Goal: Book appointment/travel/reservation

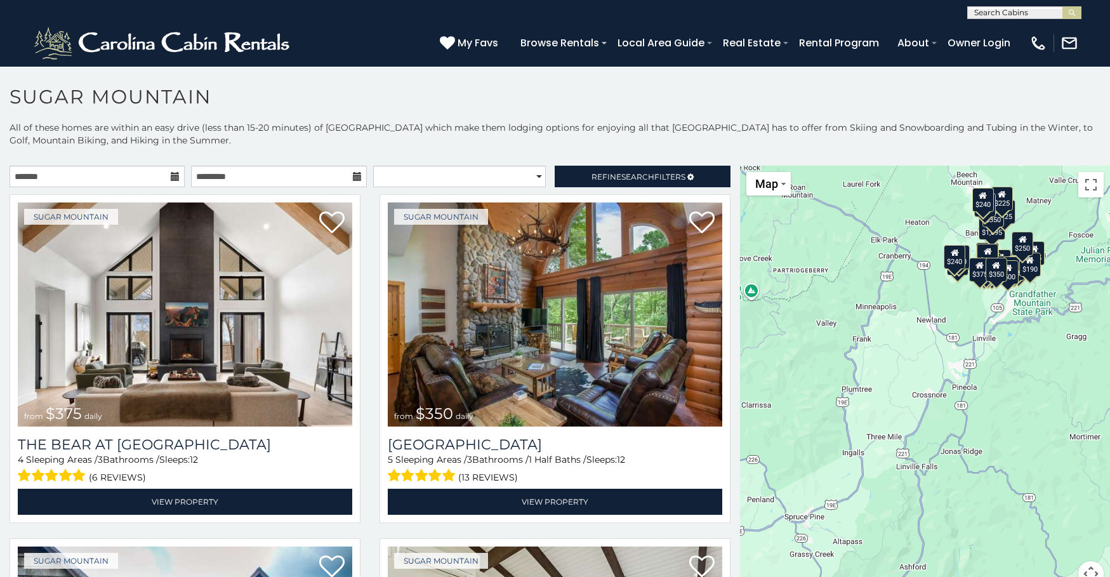
drag, startPoint x: 956, startPoint y: 491, endPoint x: 949, endPoint y: 329, distance: 161.9
click at [949, 329] on div "$375 $350 $350 $200 $375 $195 $175 $265 $190 $290 $155 $175 $345 $1,095 $195 $2…" at bounding box center [925, 384] width 370 height 436
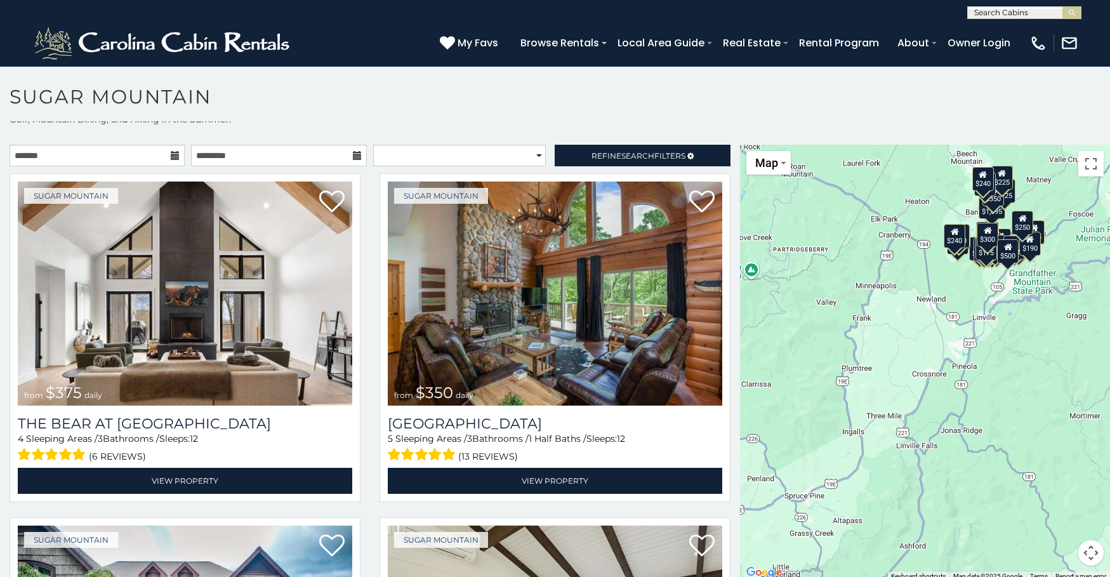
scroll to position [37, 0]
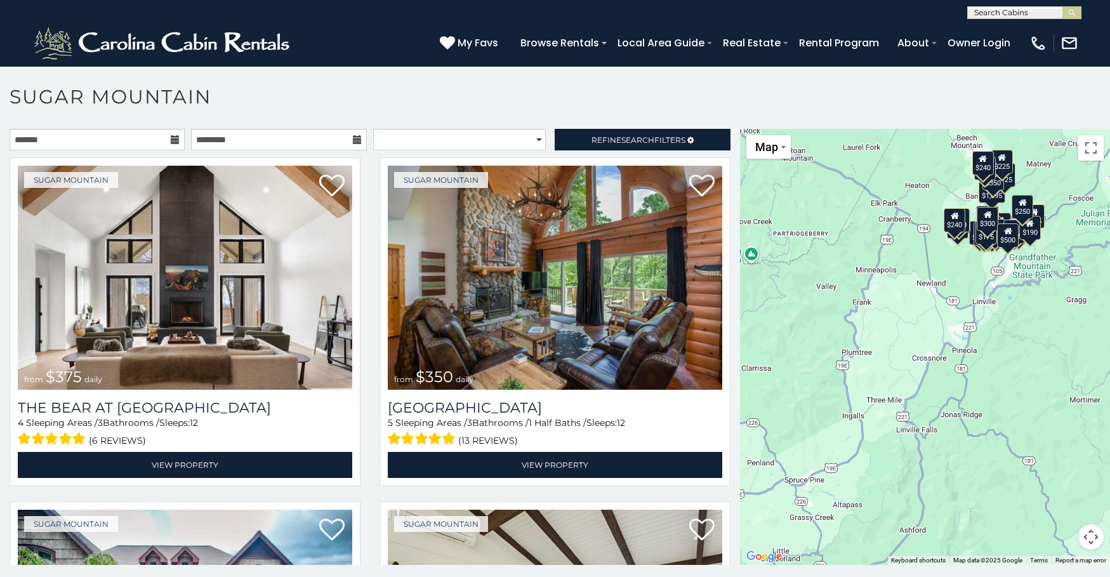
click at [1029, 399] on div "$375 $350 $350 $200 $375 $195 $175 $265 $190 $290 $155 $175 $345 $1,095 $195 $2…" at bounding box center [925, 347] width 370 height 436
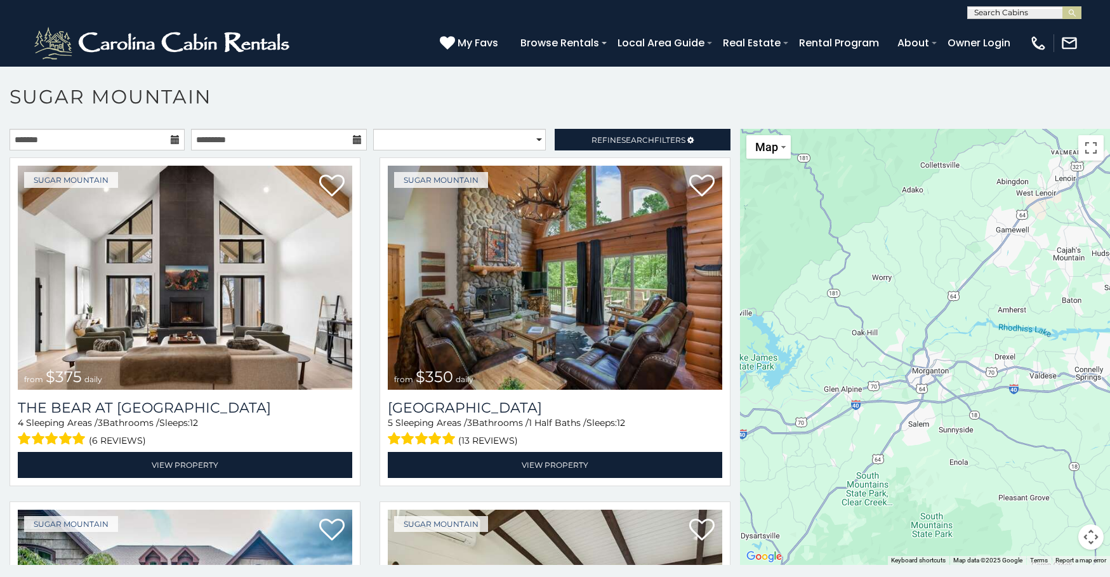
drag, startPoint x: 1034, startPoint y: 415, endPoint x: 803, endPoint y: 106, distance: 386.2
click at [803, 106] on div "**********" at bounding box center [555, 334] width 1110 height 499
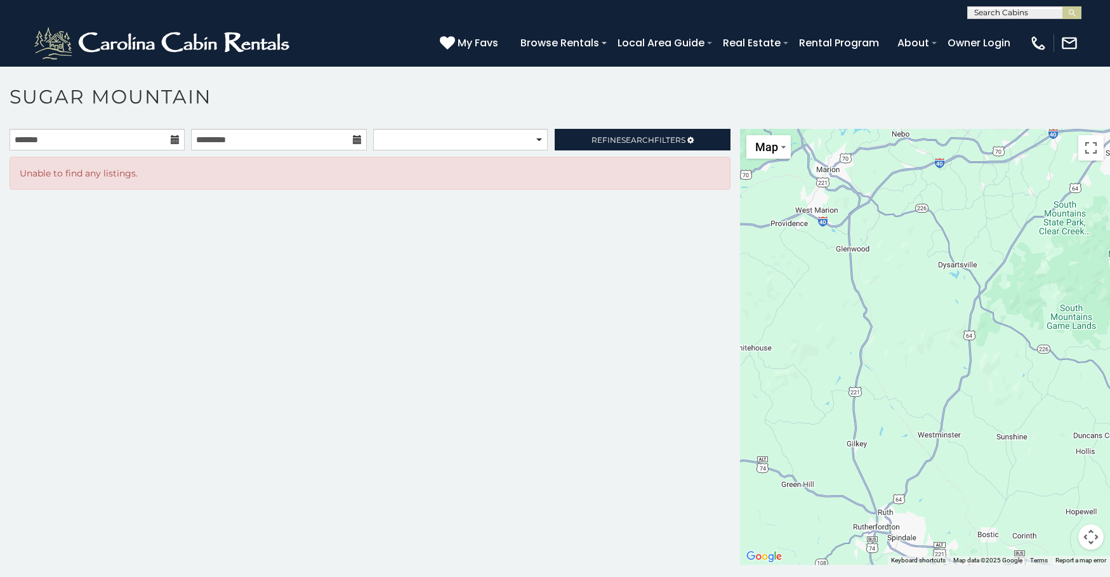
drag, startPoint x: 885, startPoint y: 488, endPoint x: 1094, endPoint y: 225, distance: 335.6
click at [1094, 225] on div at bounding box center [925, 347] width 370 height 436
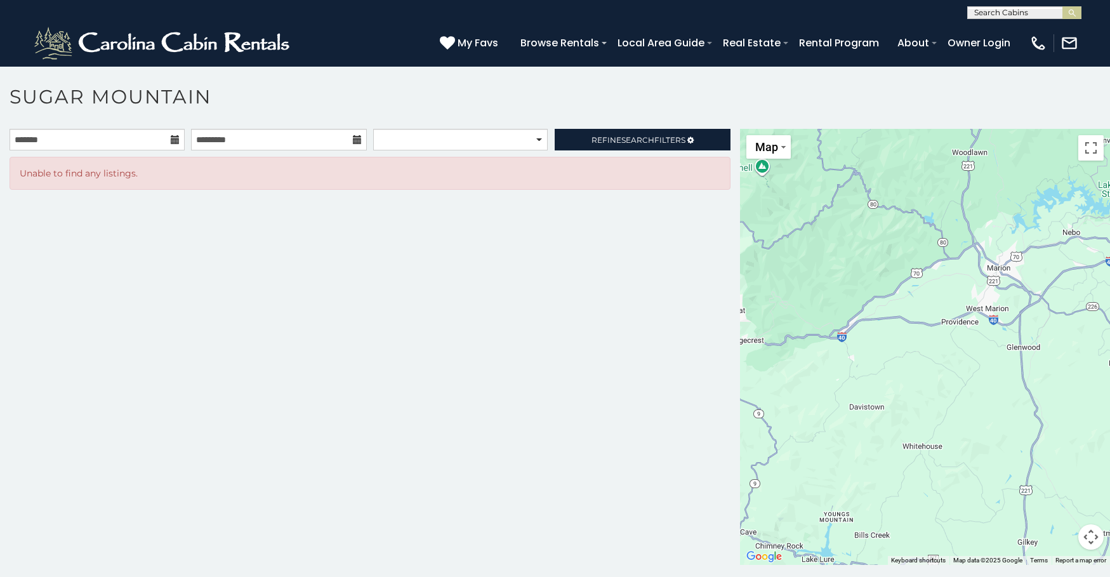
drag, startPoint x: 918, startPoint y: 444, endPoint x: 1089, endPoint y: 555, distance: 203.6
click at [1089, 555] on div at bounding box center [925, 347] width 370 height 436
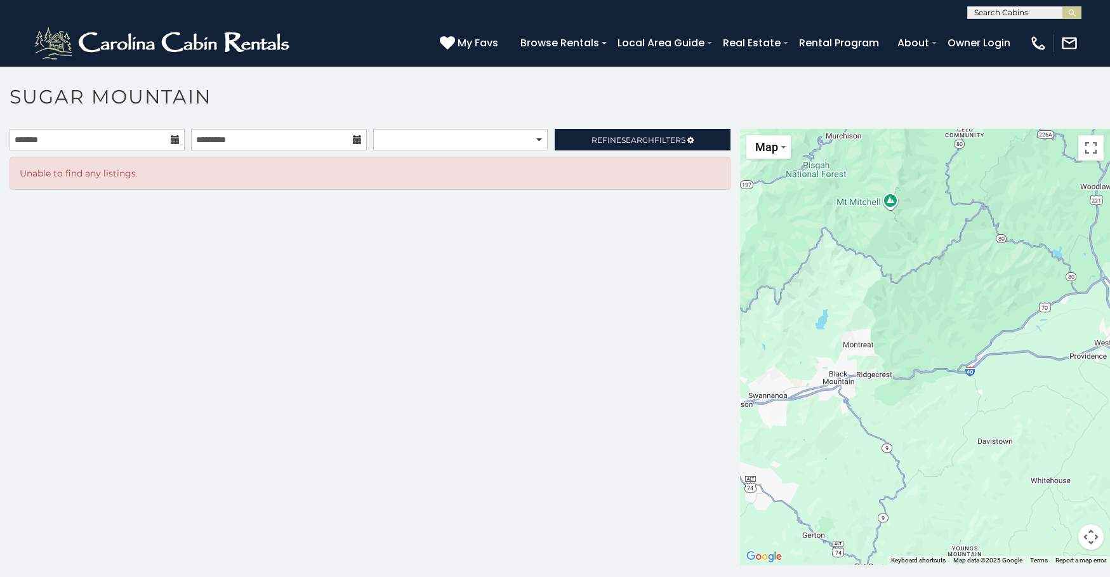
drag, startPoint x: 881, startPoint y: 318, endPoint x: 1012, endPoint y: 353, distance: 135.5
click at [1012, 353] on div at bounding box center [925, 347] width 370 height 436
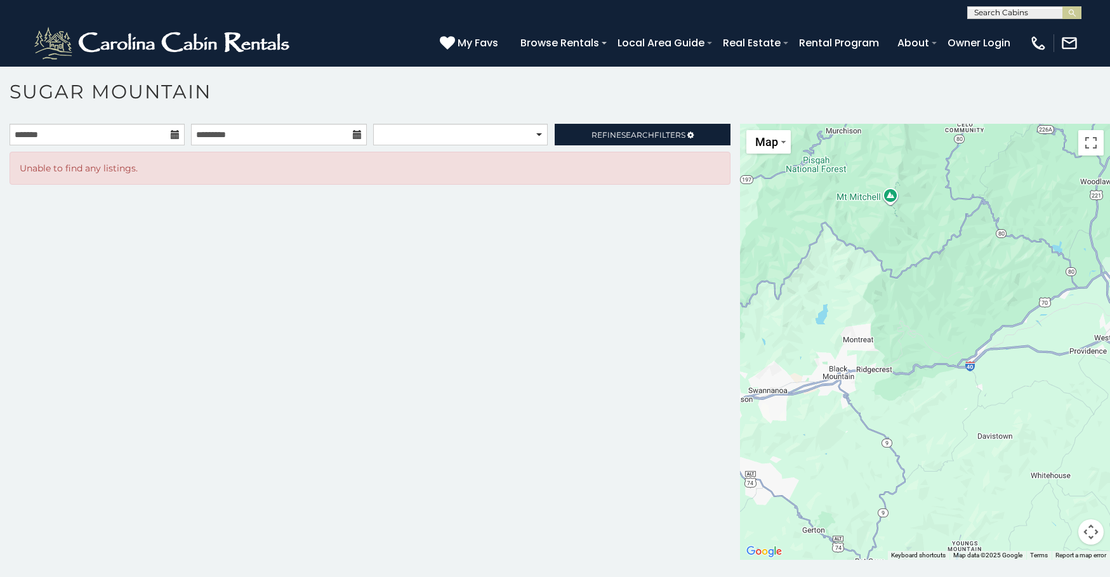
scroll to position [7, 0]
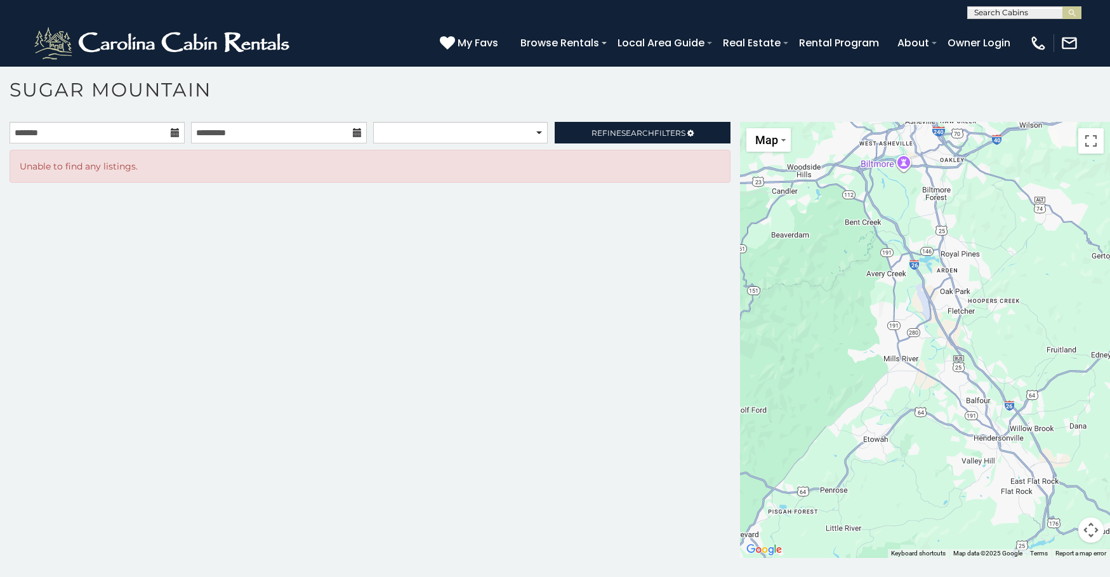
drag, startPoint x: 832, startPoint y: 452, endPoint x: 1121, endPoint y: 178, distance: 398.6
click at [1109, 178] on html "**********" at bounding box center [555, 285] width 1110 height 584
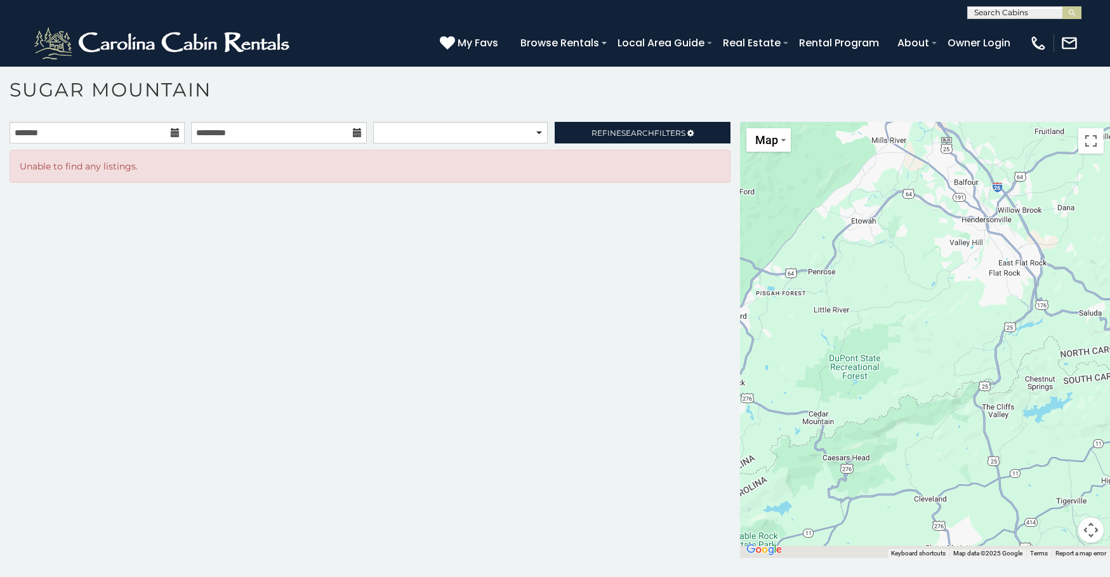
drag, startPoint x: 958, startPoint y: 494, endPoint x: 944, endPoint y: 279, distance: 215.6
click at [944, 279] on div at bounding box center [925, 340] width 370 height 436
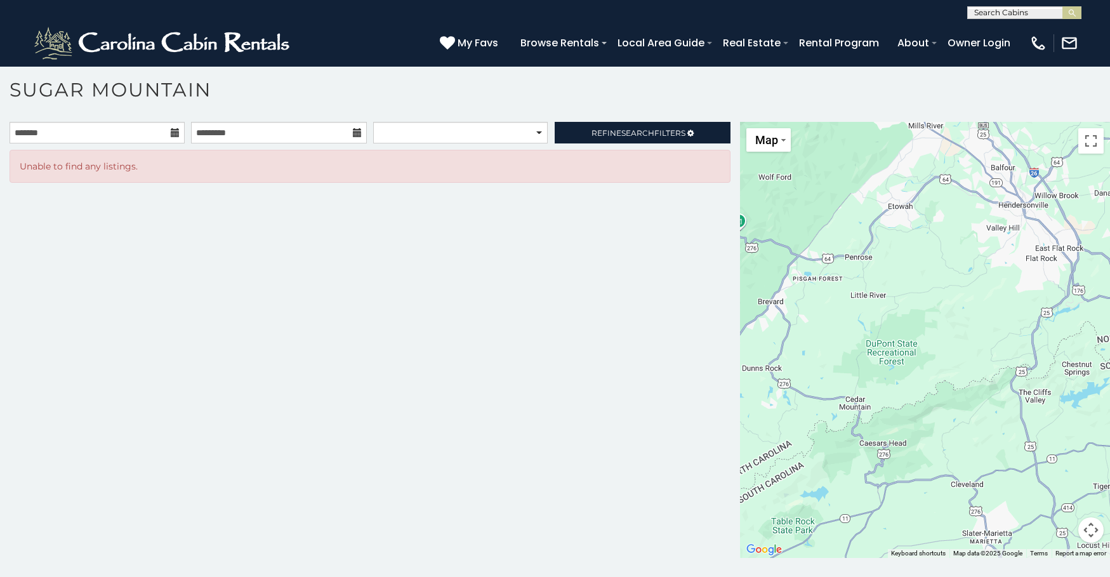
drag, startPoint x: 900, startPoint y: 350, endPoint x: 940, endPoint y: 333, distance: 43.2
click at [940, 333] on div at bounding box center [925, 340] width 370 height 436
click at [918, 343] on div at bounding box center [925, 340] width 370 height 436
